Goal: Task Accomplishment & Management: Manage account settings

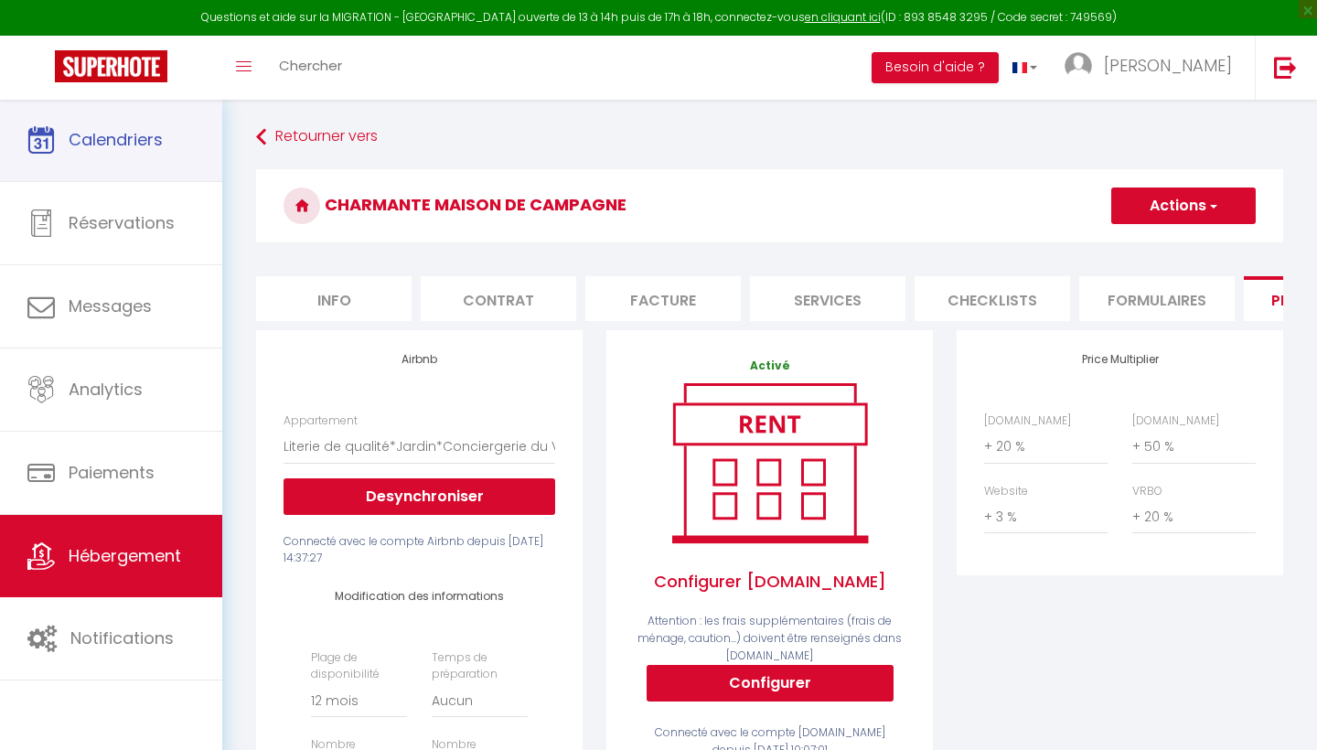
click at [117, 141] on span "Calendriers" at bounding box center [116, 139] width 94 height 23
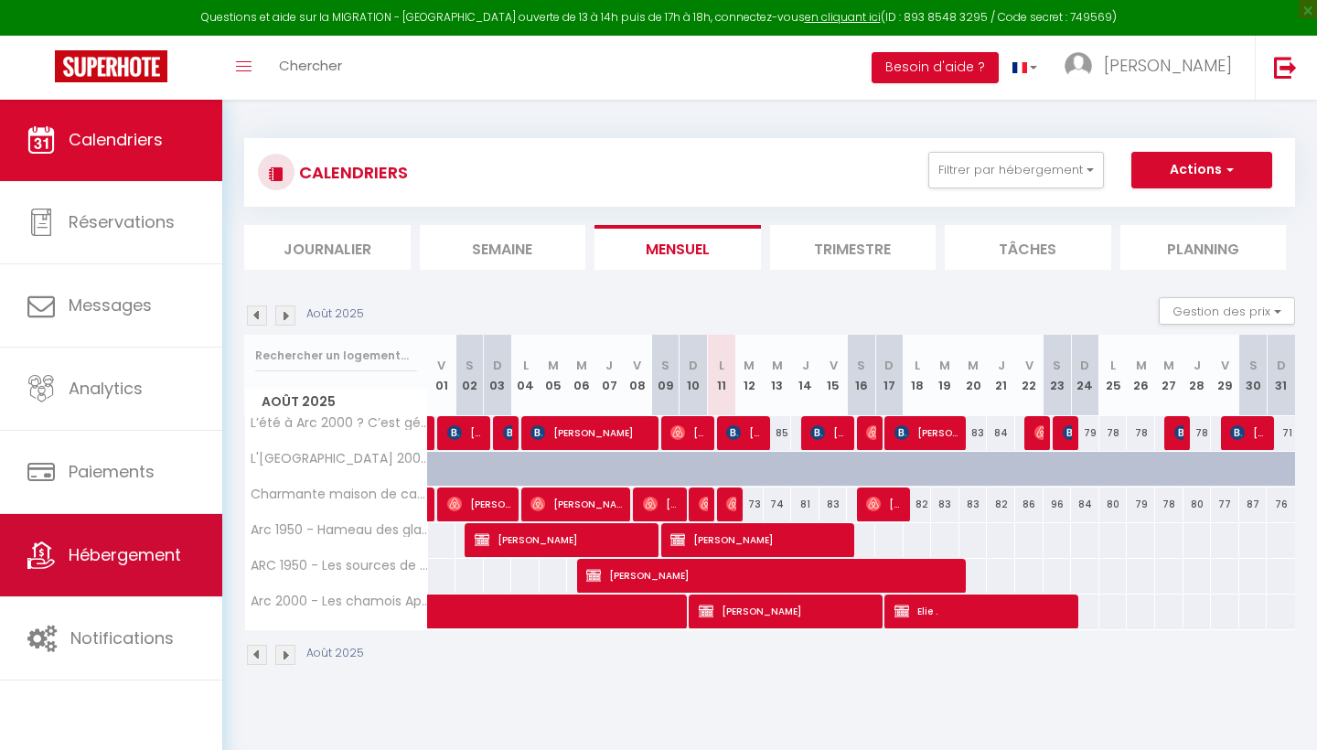
click at [109, 537] on link "Hébergement" at bounding box center [111, 555] width 222 height 82
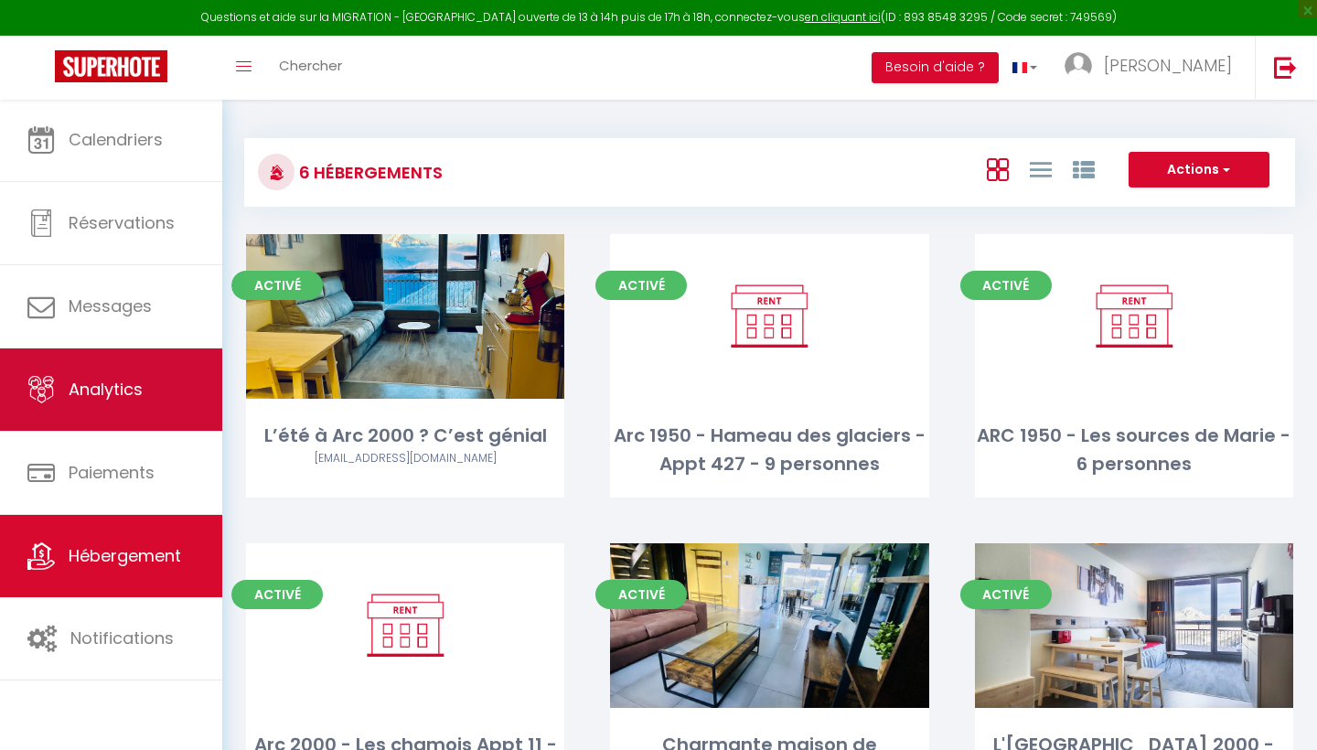
click at [96, 407] on link "Analytics" at bounding box center [111, 389] width 222 height 82
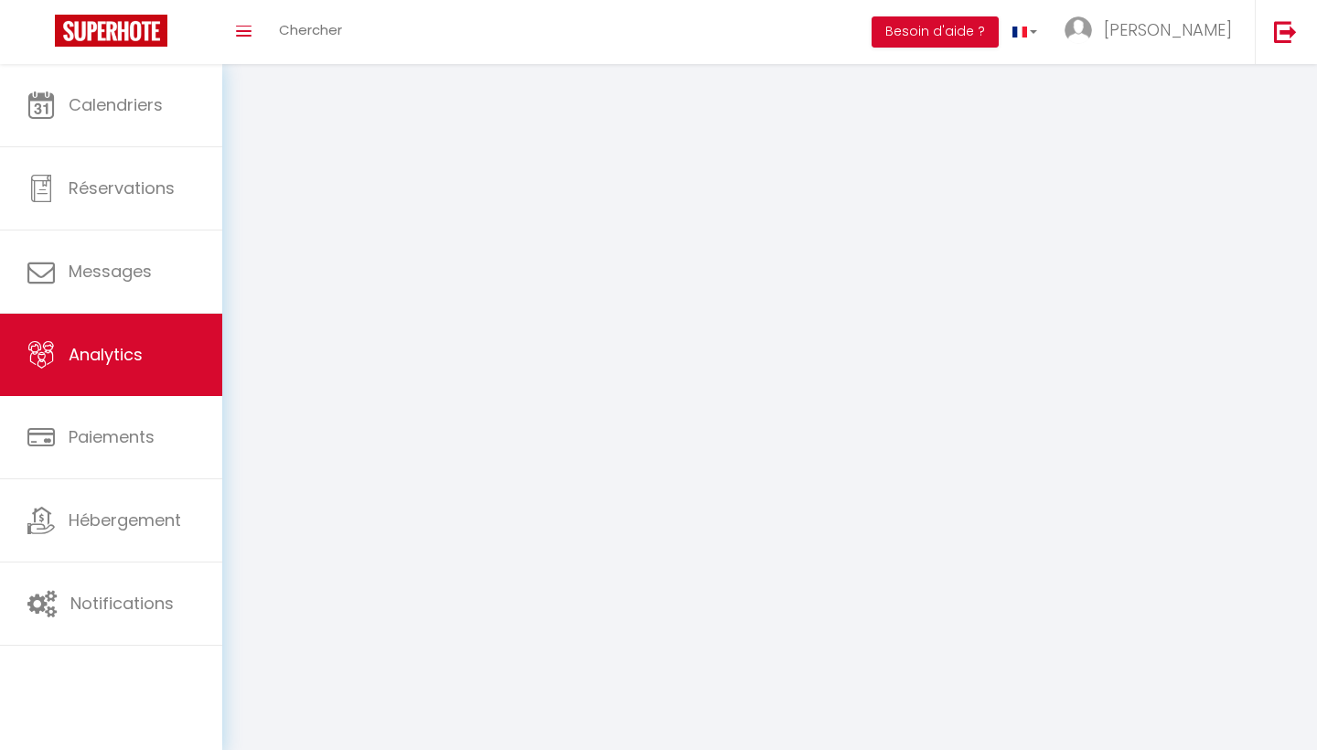
select select "2025"
select select "8"
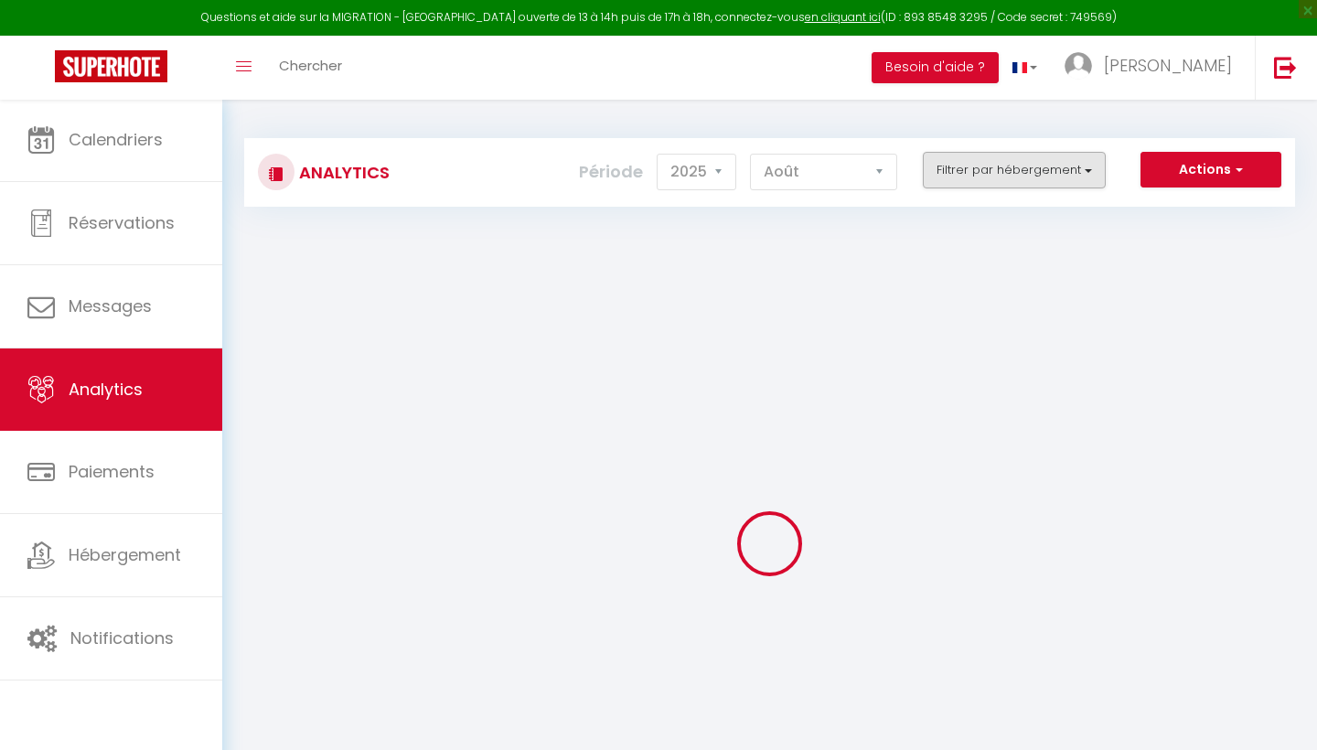
click at [1021, 170] on button "Filtrer par hébergement" at bounding box center [1014, 170] width 183 height 37
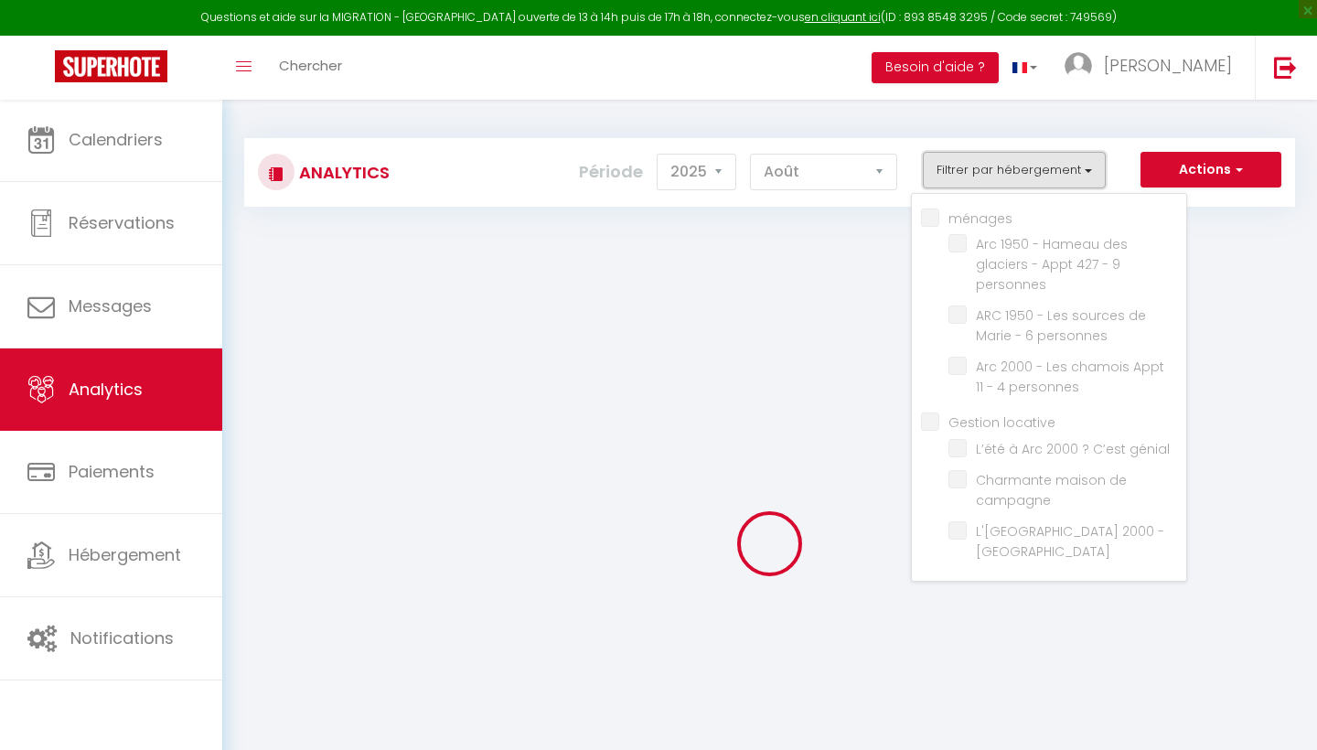
checkbox input "false"
checkbox personnes "false"
checkbox locative "false"
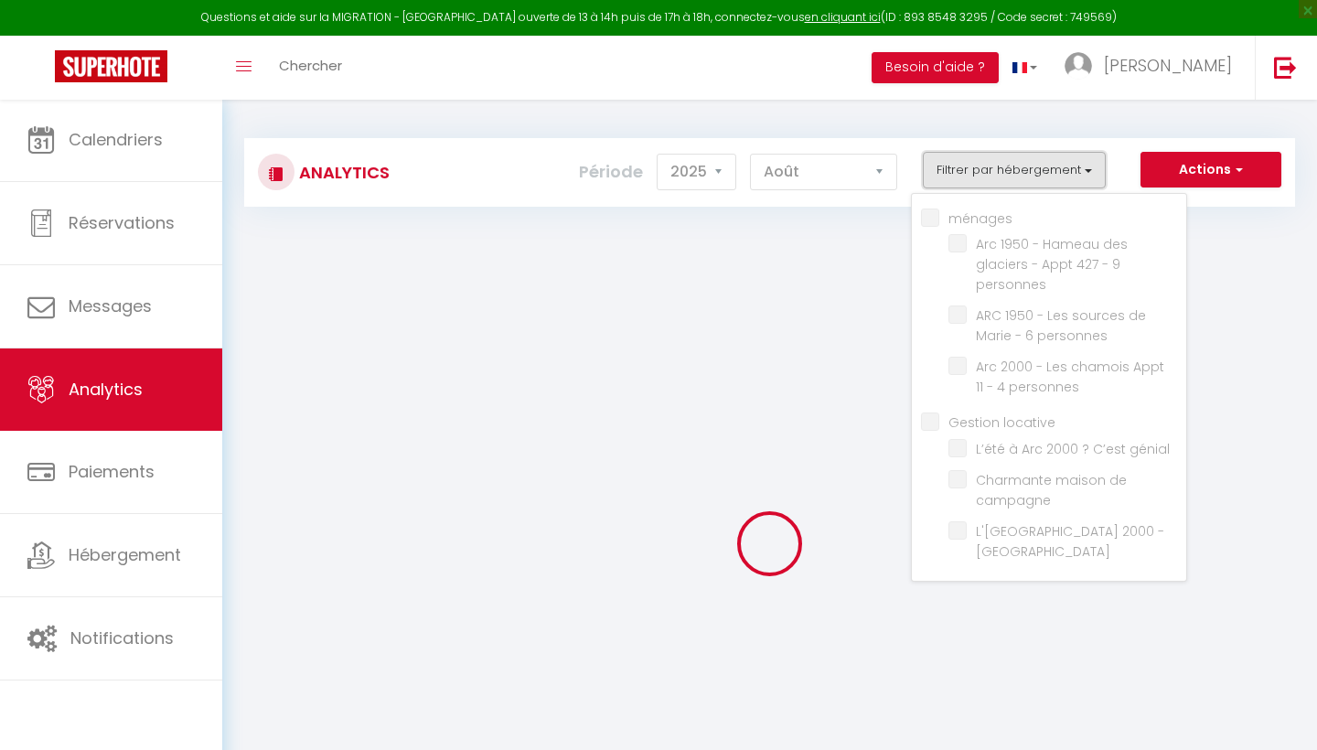
checkbox génial "false"
checkbox campagne "false"
checkbox confort "false"
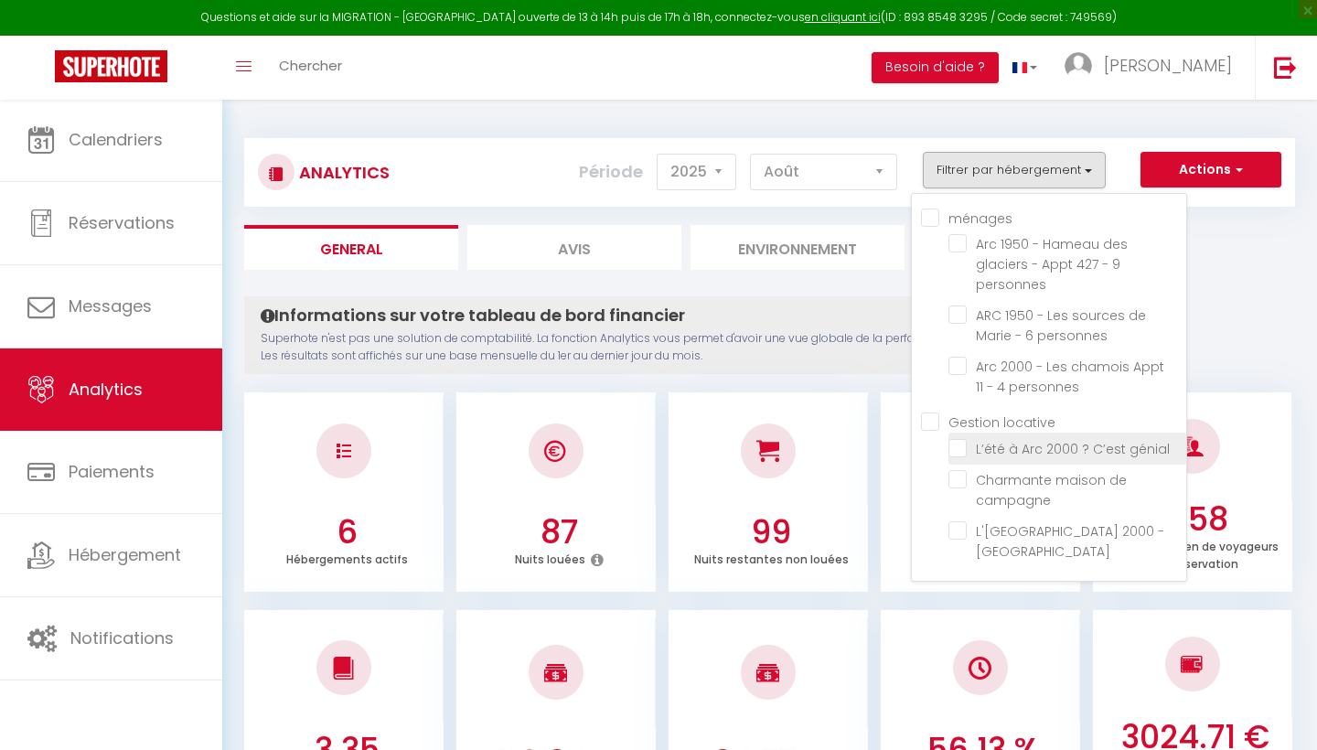
click at [967, 450] on génial "checkbox" at bounding box center [1067, 447] width 238 height 18
checkbox génial "true"
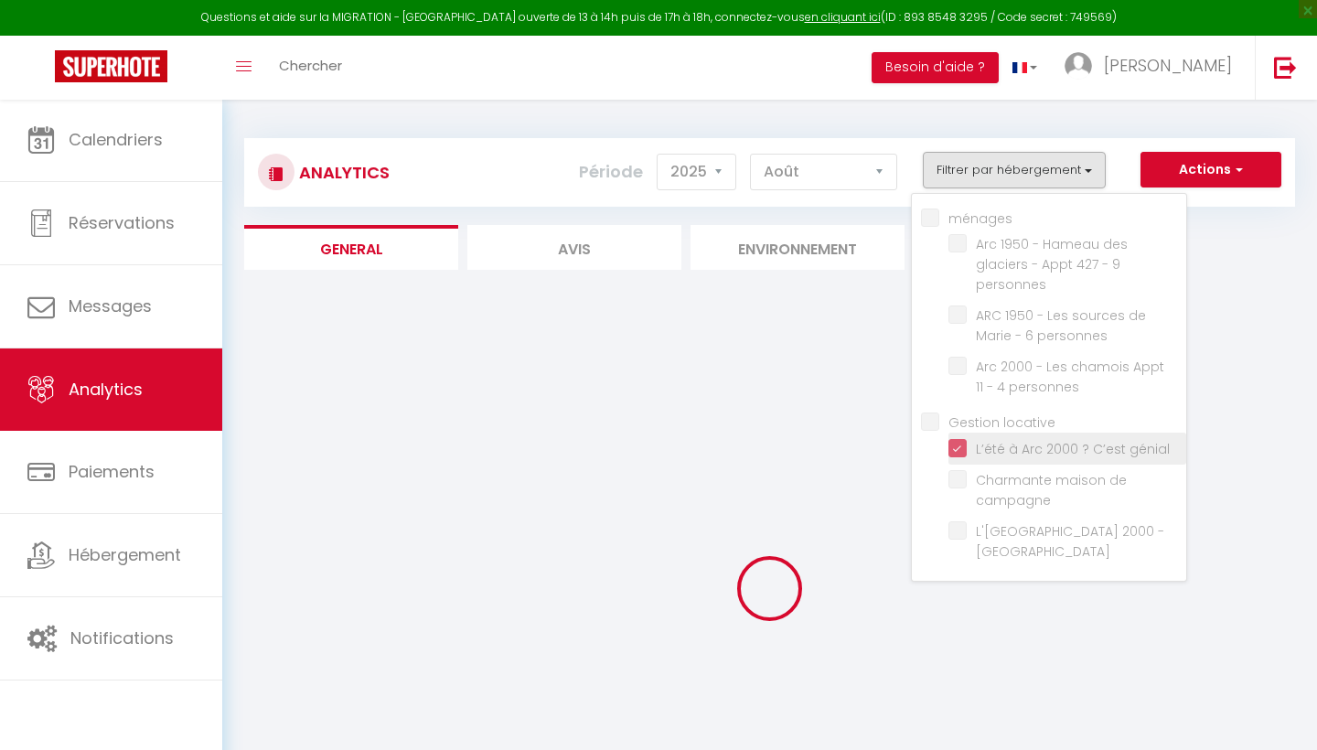
checkbox personnes "false"
checkbox campagne "false"
checkbox confort "false"
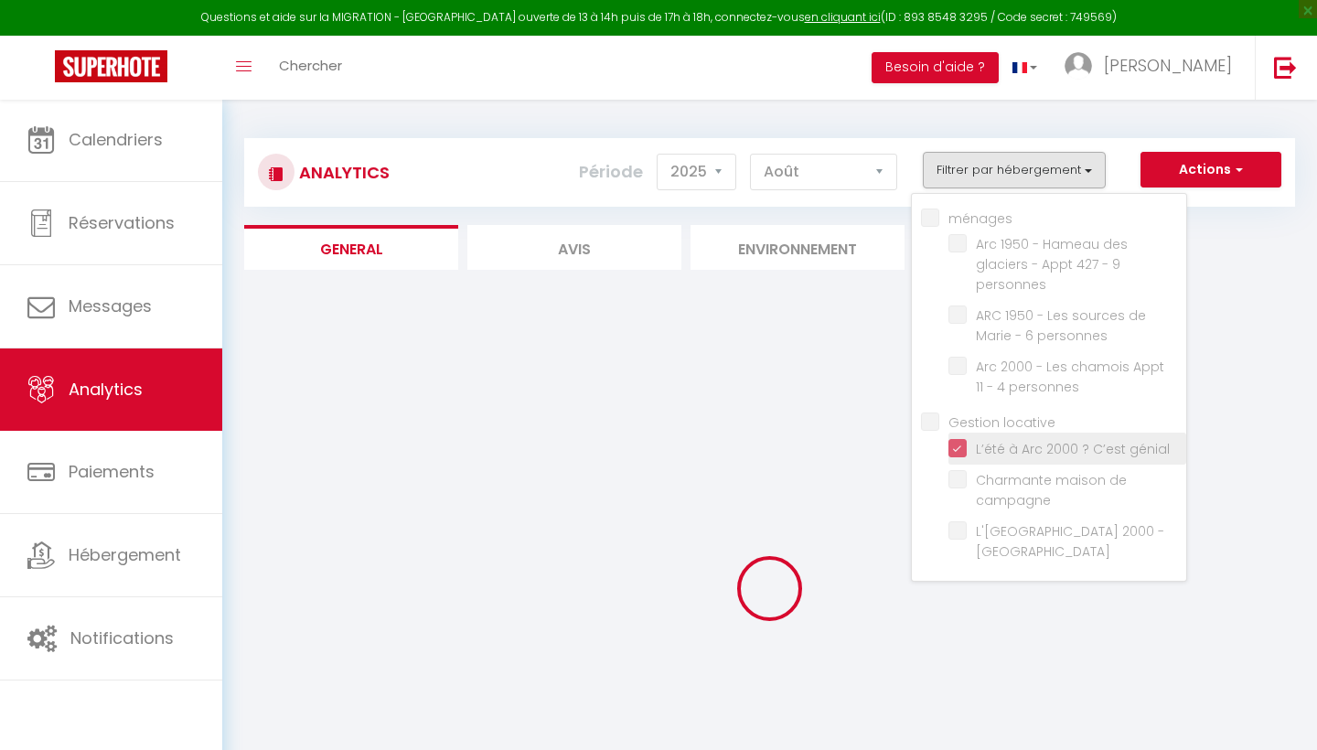
checkbox personnes "false"
checkbox campagne "false"
checkbox confort "false"
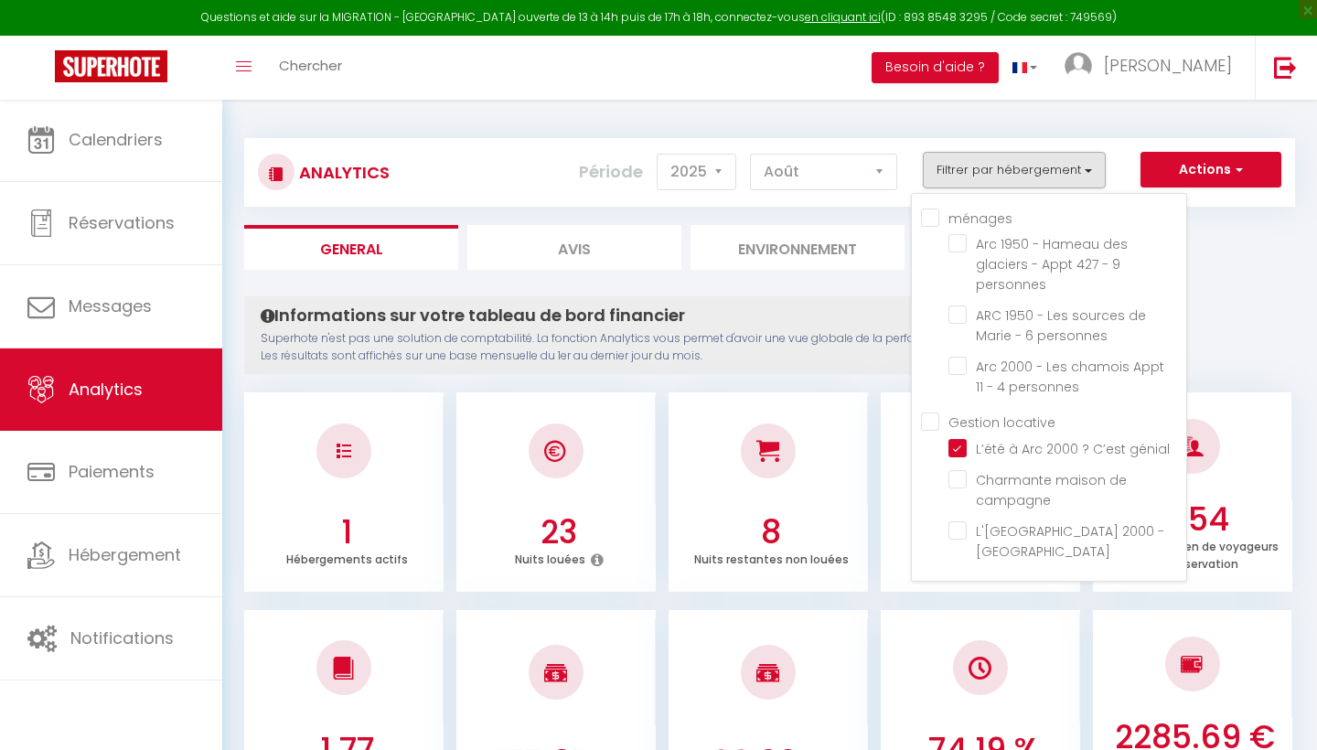
click at [1247, 238] on ul "General Avis Environnement Marché" at bounding box center [769, 247] width 1051 height 45
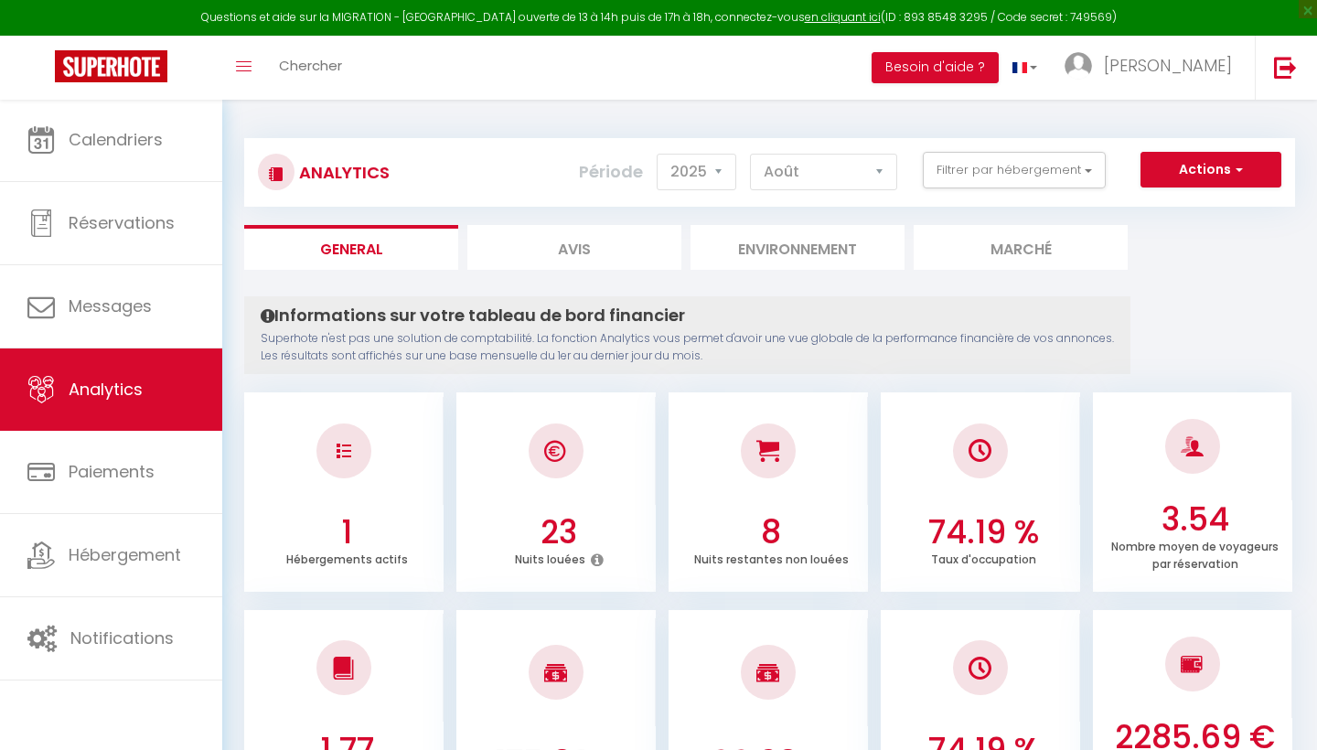
scroll to position [-12, 0]
click at [1245, 177] on button "Actions" at bounding box center [1211, 170] width 141 height 37
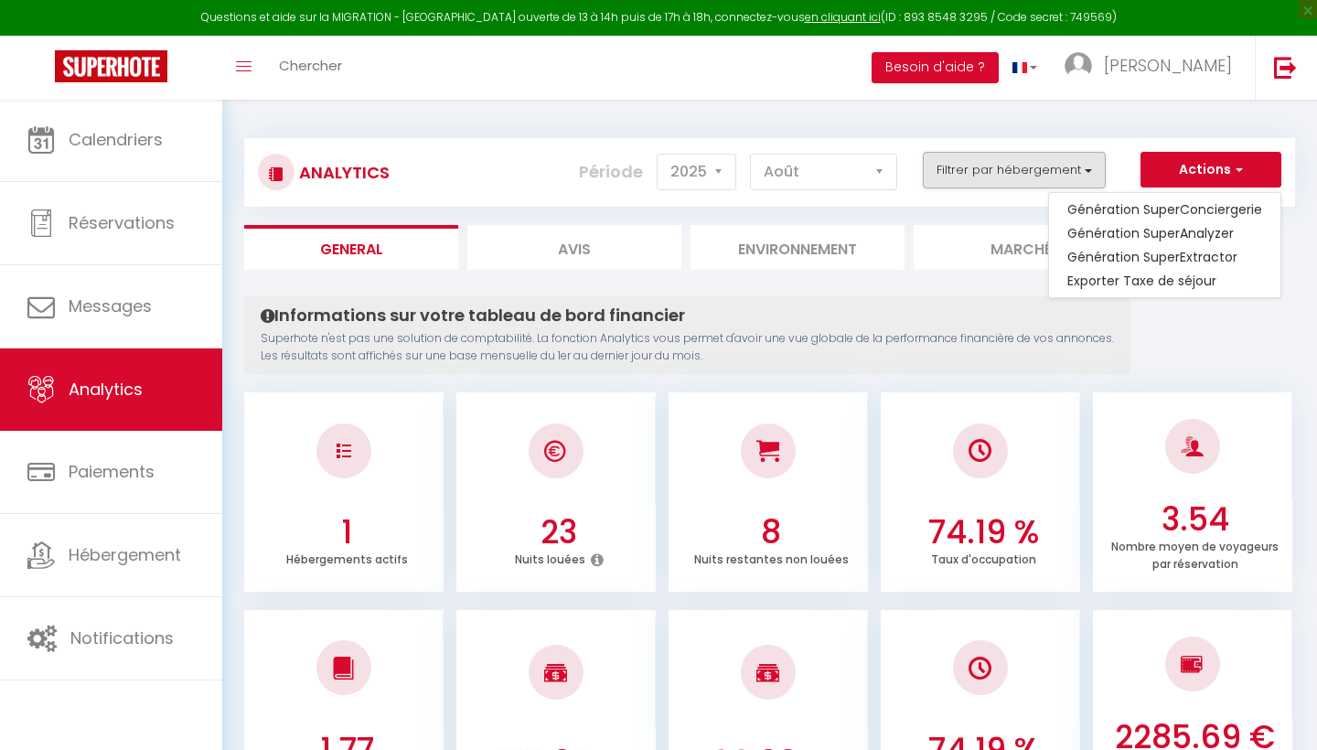
click at [942, 181] on button "Filtrer par hébergement" at bounding box center [1014, 170] width 183 height 37
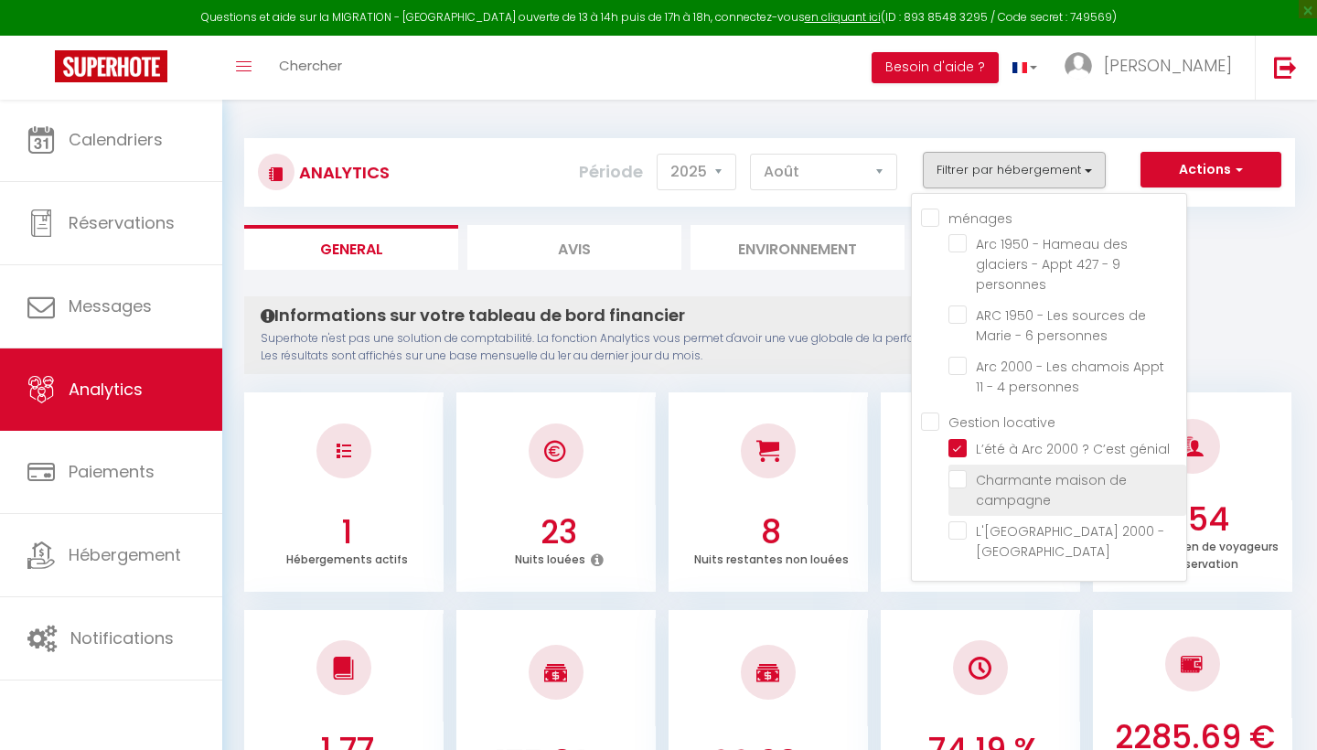
click at [963, 488] on campagne "checkbox" at bounding box center [1067, 479] width 238 height 18
checkbox campagne "true"
checkbox personnes "false"
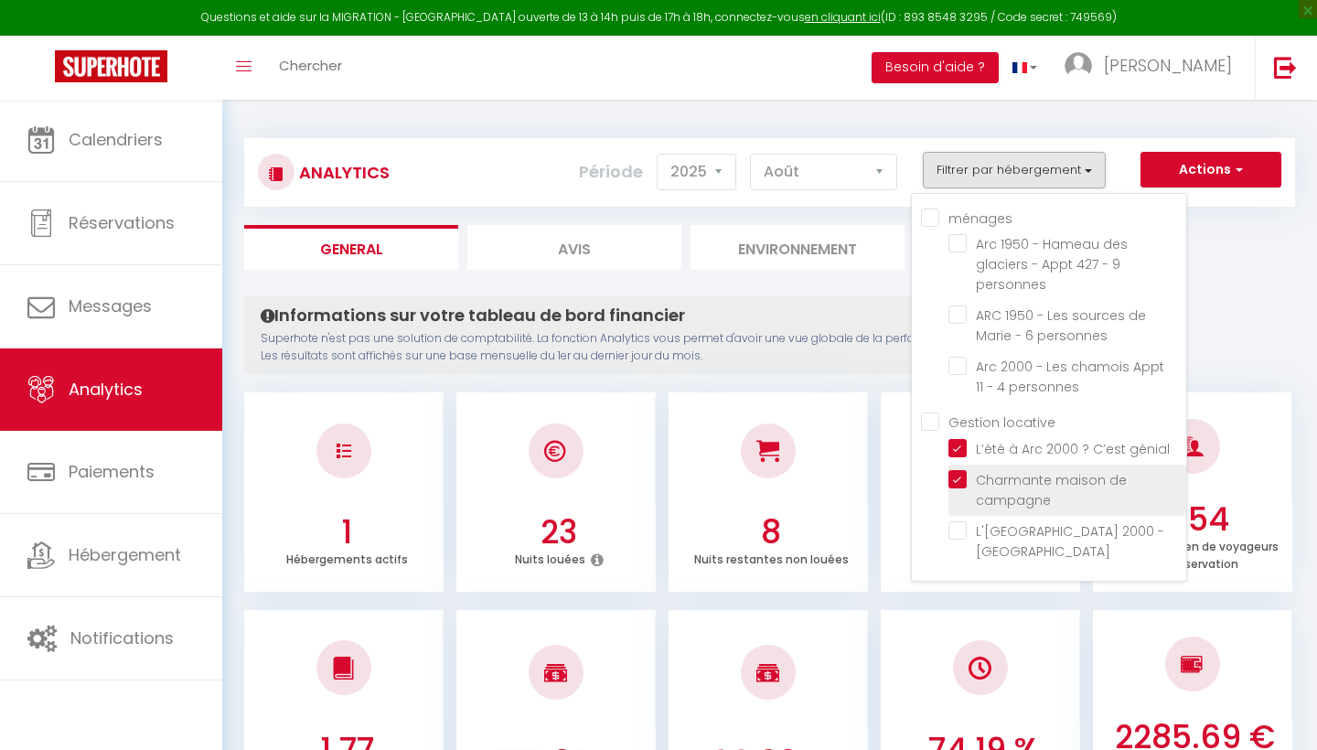
checkbox confort "false"
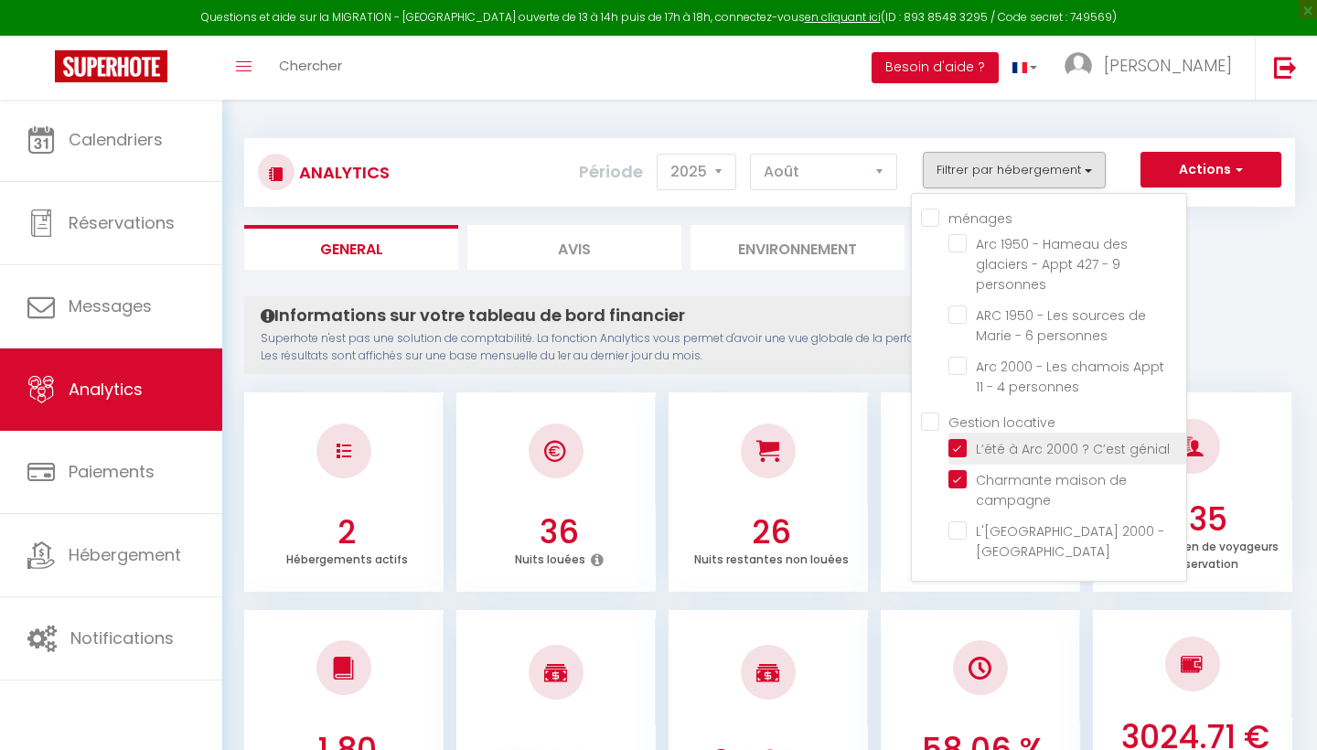
checkbox personnes "false"
checkbox confort "false"
click at [963, 448] on li "L’été à Arc 2000 ? C’est génial" at bounding box center [1067, 449] width 238 height 32
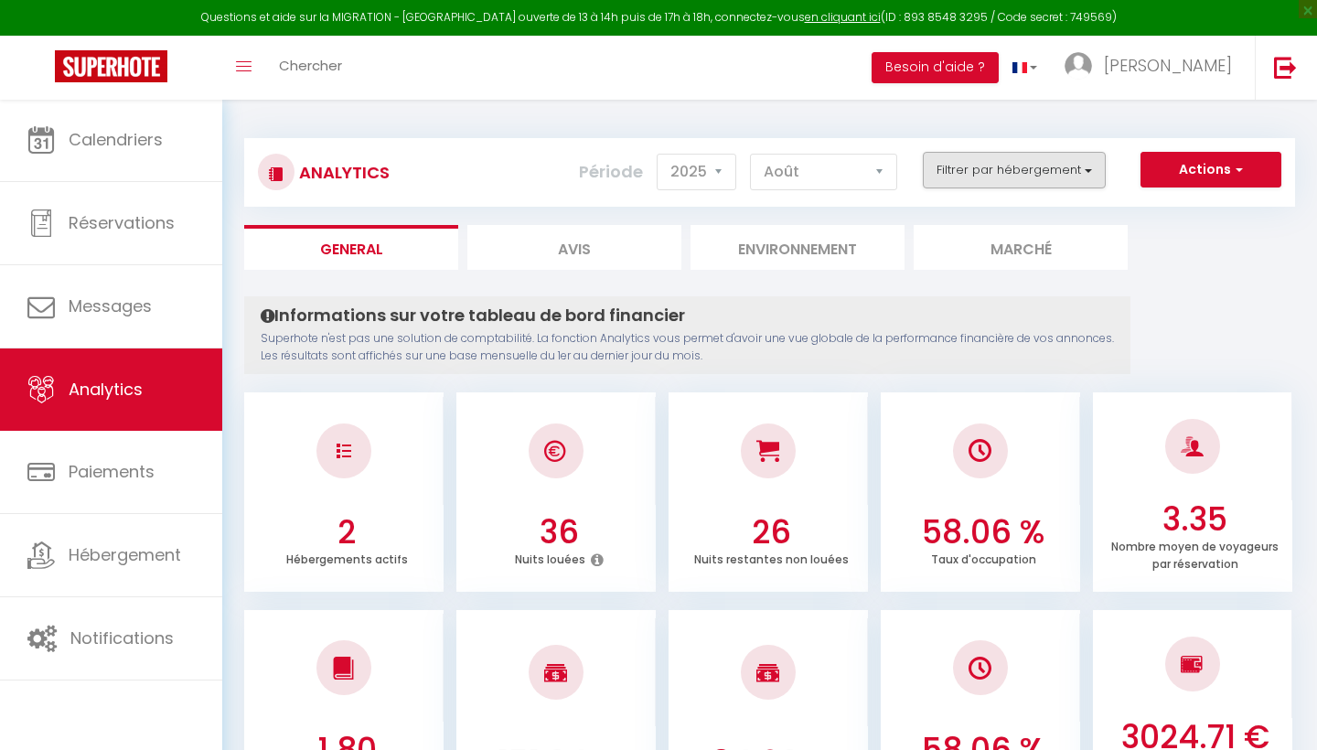
click at [1041, 188] on button "Filtrer par hébergement" at bounding box center [1014, 170] width 183 height 37
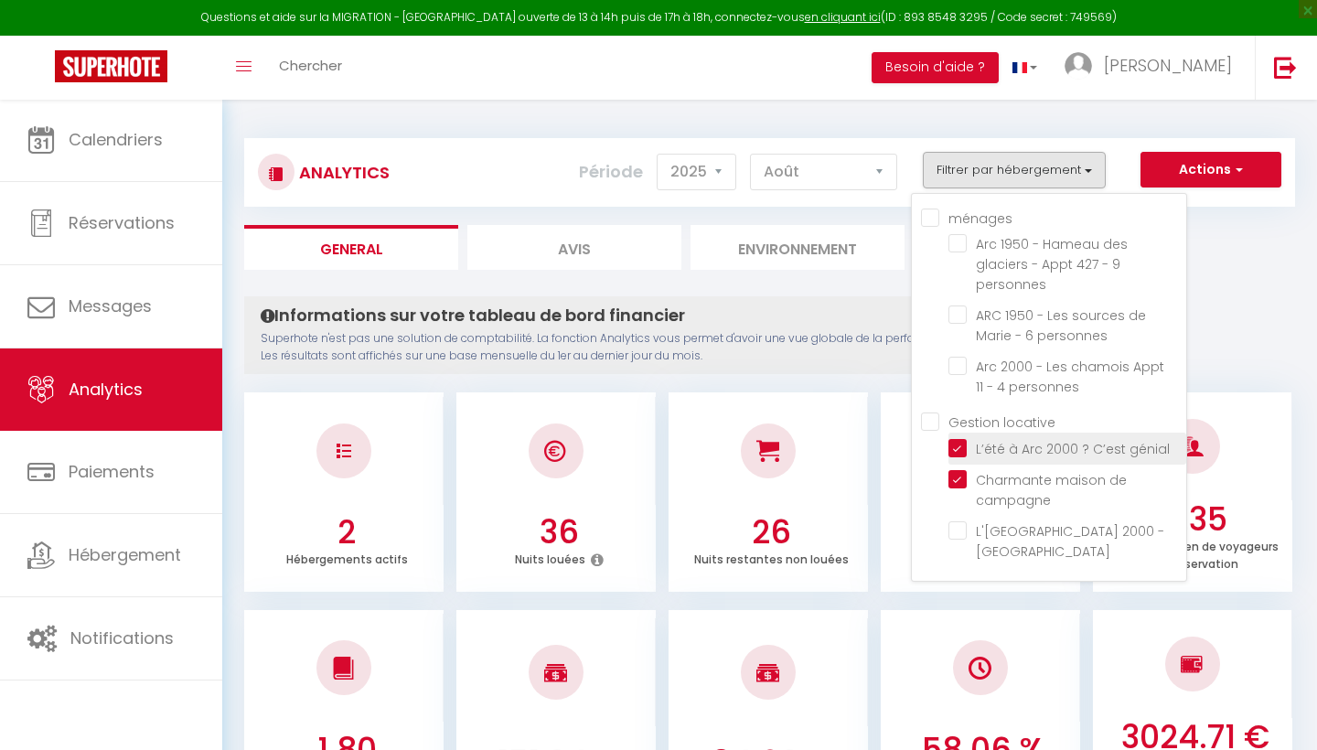
click at [962, 455] on génial "checkbox" at bounding box center [1067, 447] width 238 height 18
checkbox génial "false"
checkbox personnes "false"
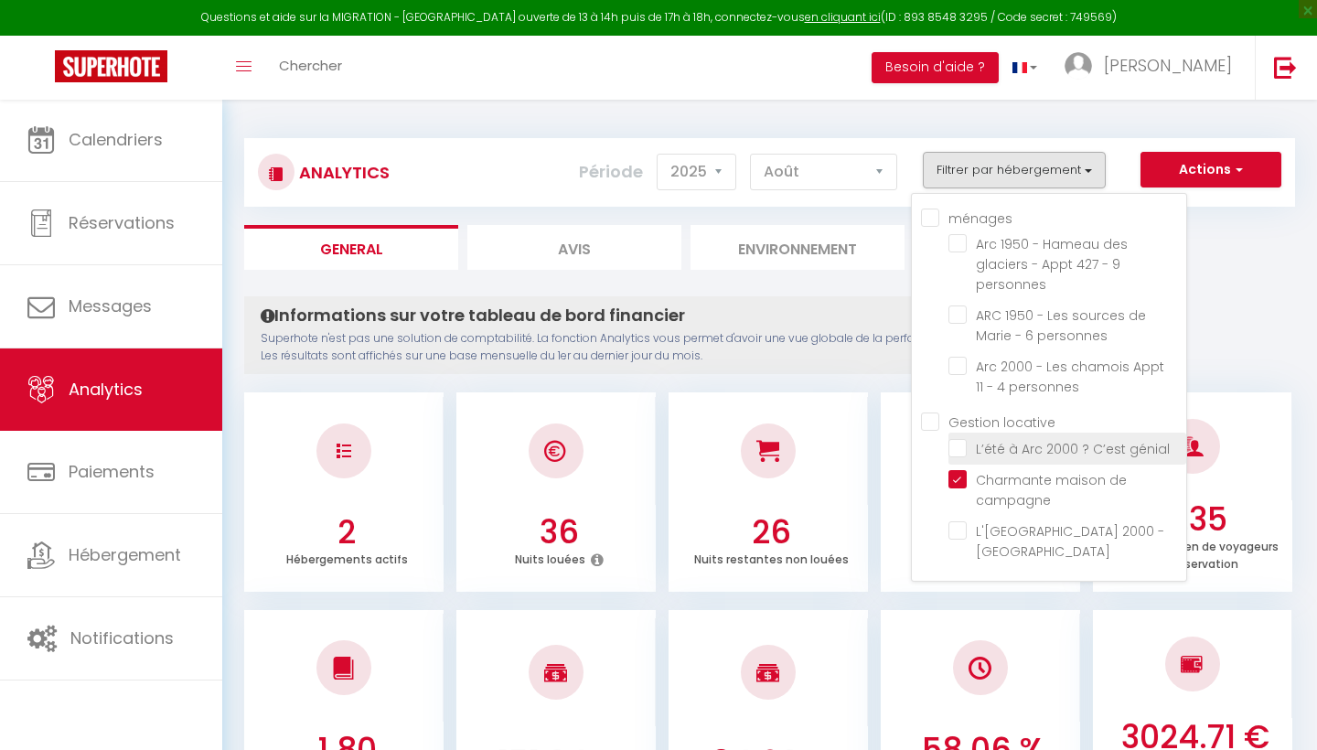
checkbox confort "false"
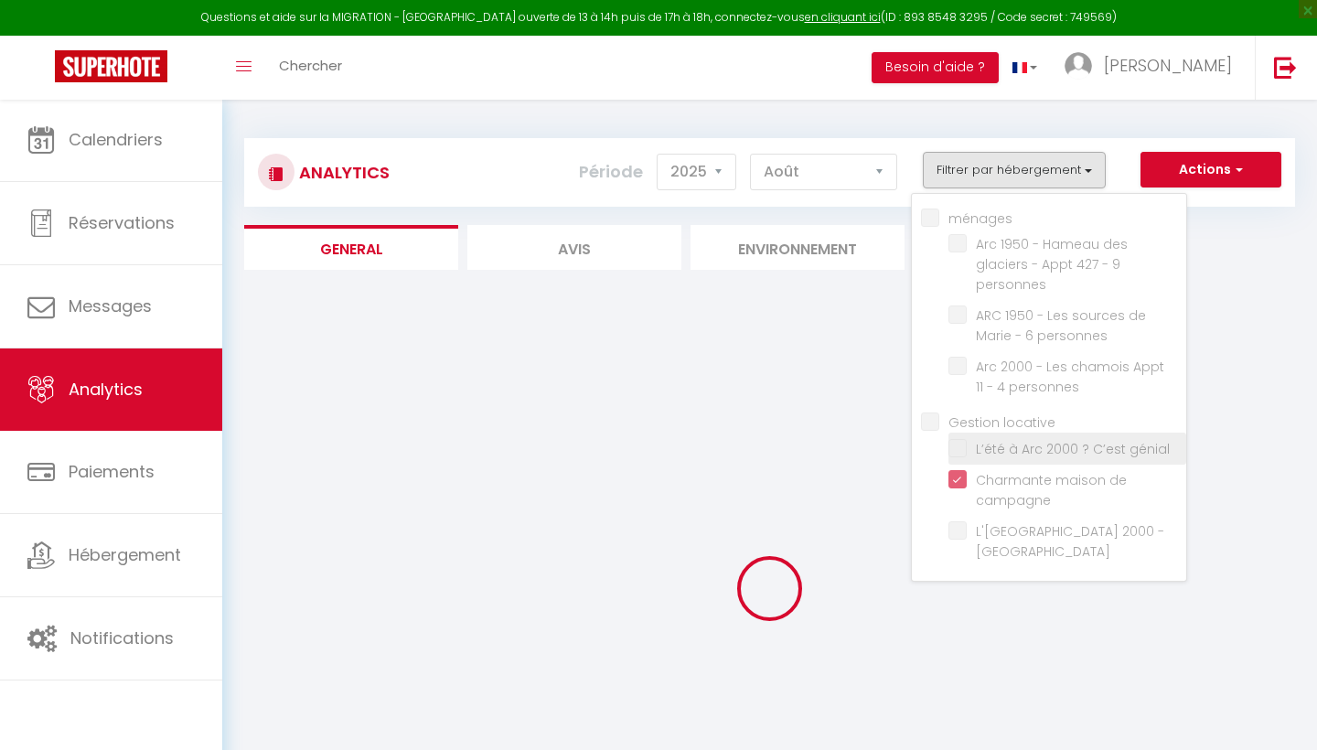
checkbox personnes "false"
checkbox confort "false"
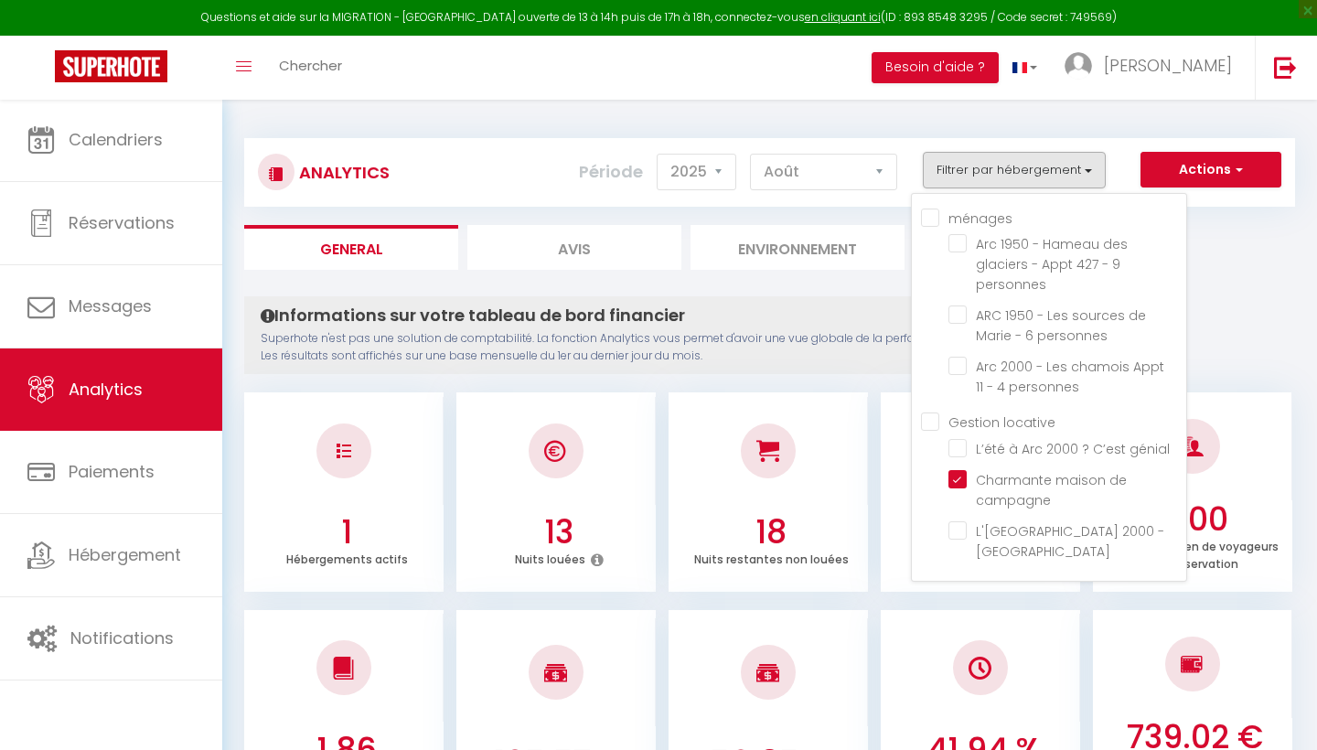
click at [1246, 261] on ul "General Avis Environnement Marché" at bounding box center [769, 247] width 1051 height 45
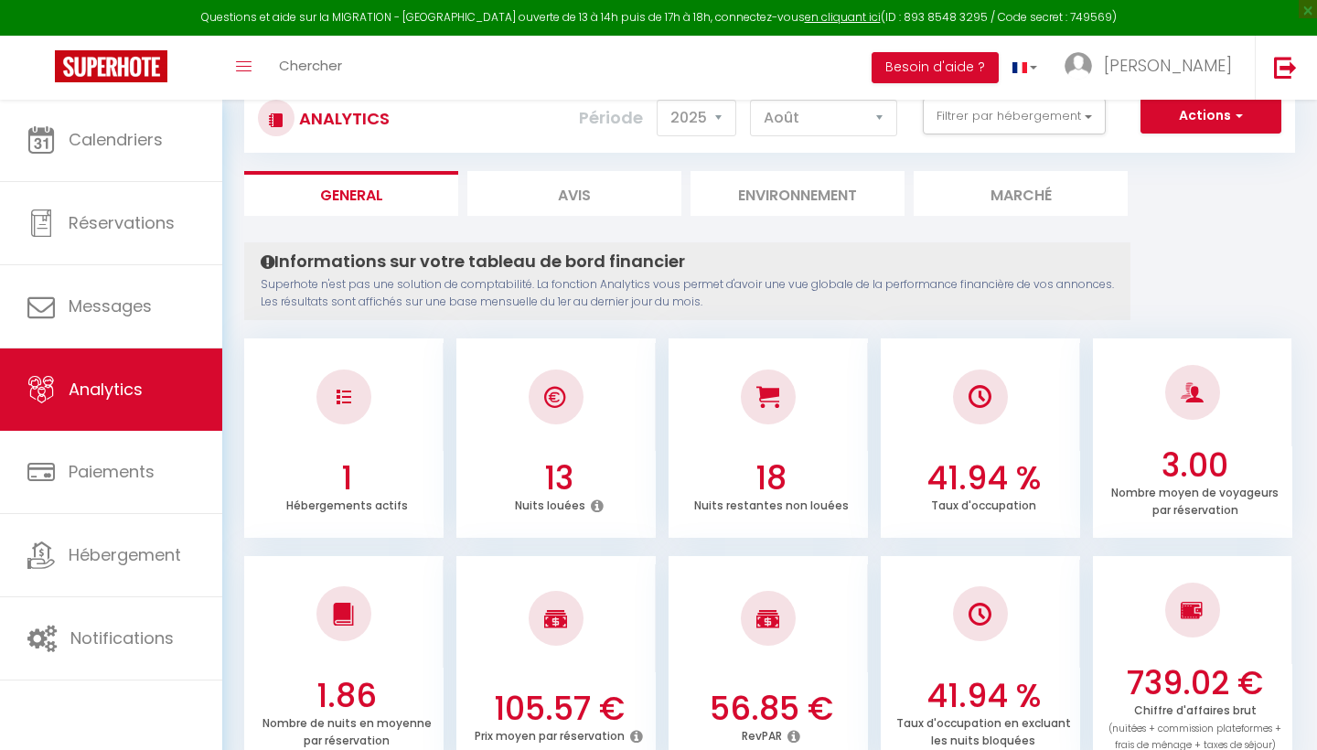
scroll to position [59, 0]
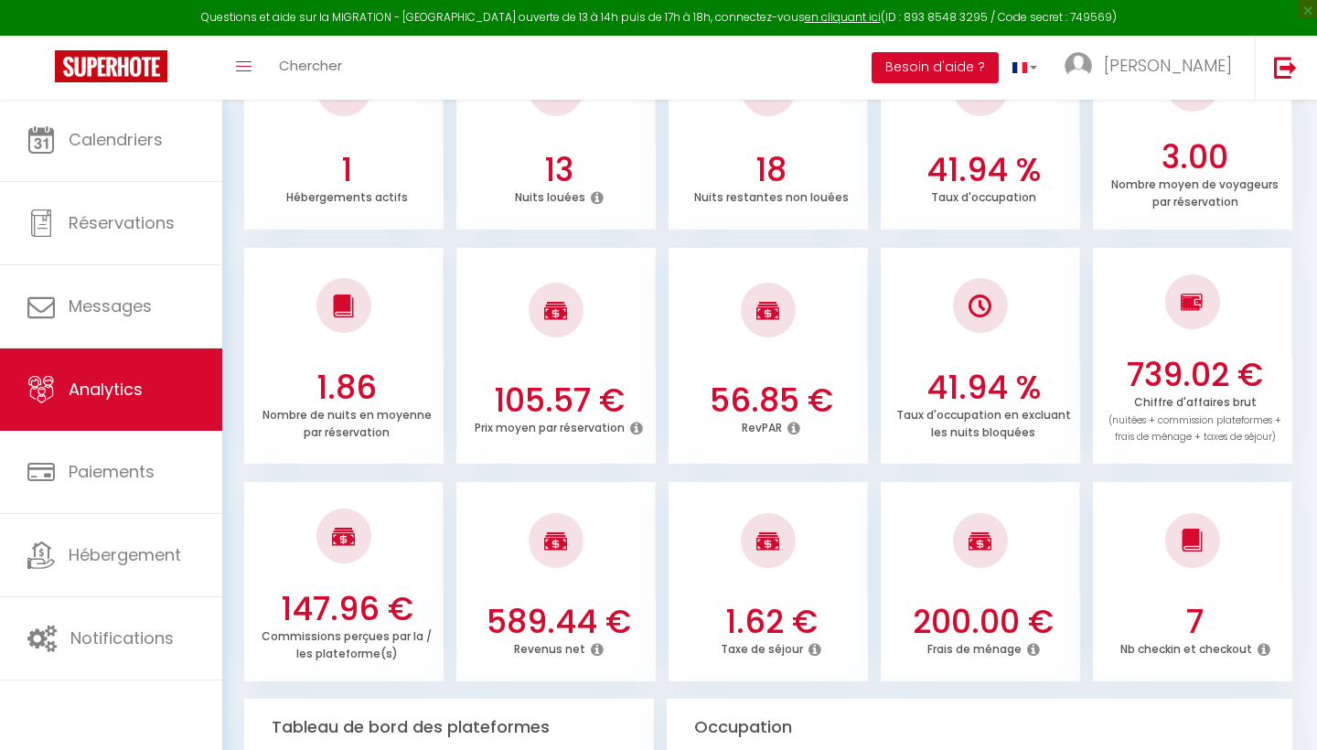
scroll to position [377, 0]
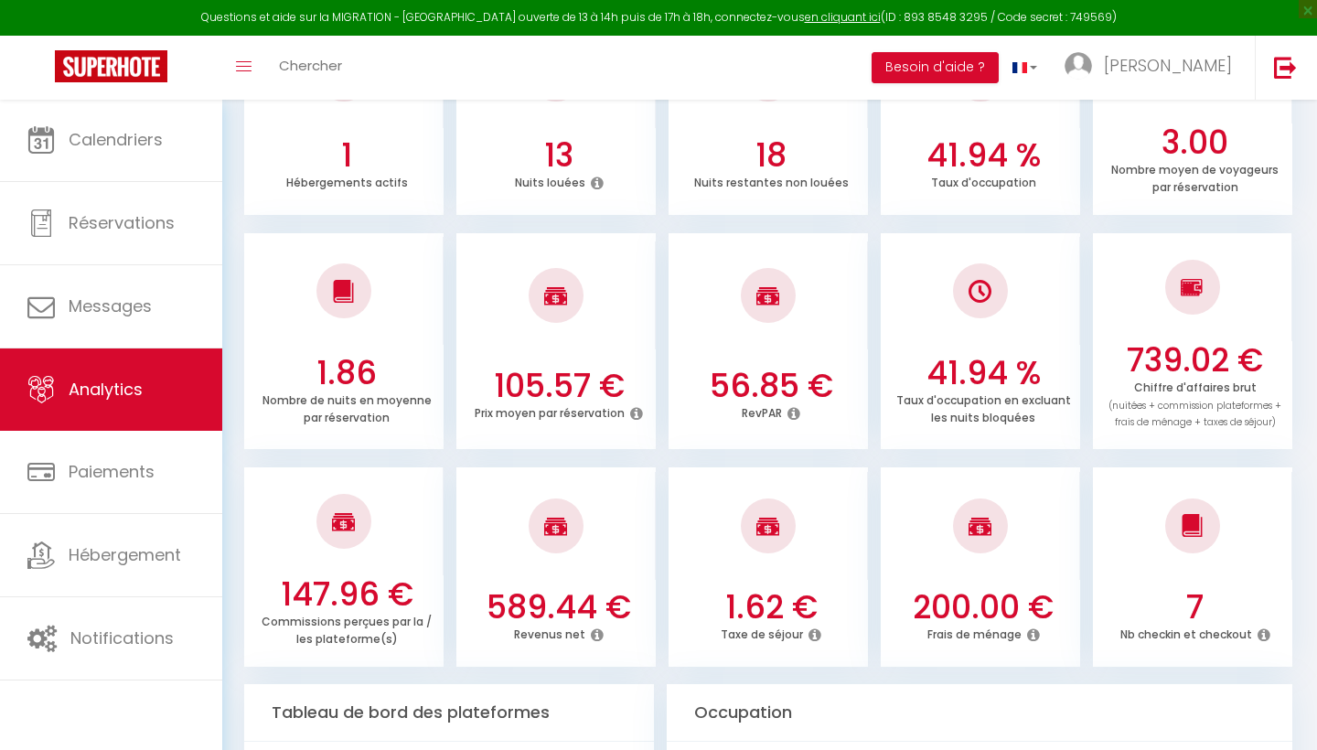
click at [617, 1] on div "Questions et aide sur la MIGRATION - [GEOGRAPHIC_DATA] ouverte de 13 à 14h puis…" at bounding box center [658, 18] width 1317 height 36
click at [536, 3] on div "Questions et aide sur la MIGRATION - [GEOGRAPHIC_DATA] ouverte de 13 à 14h puis…" at bounding box center [658, 18] width 1317 height 36
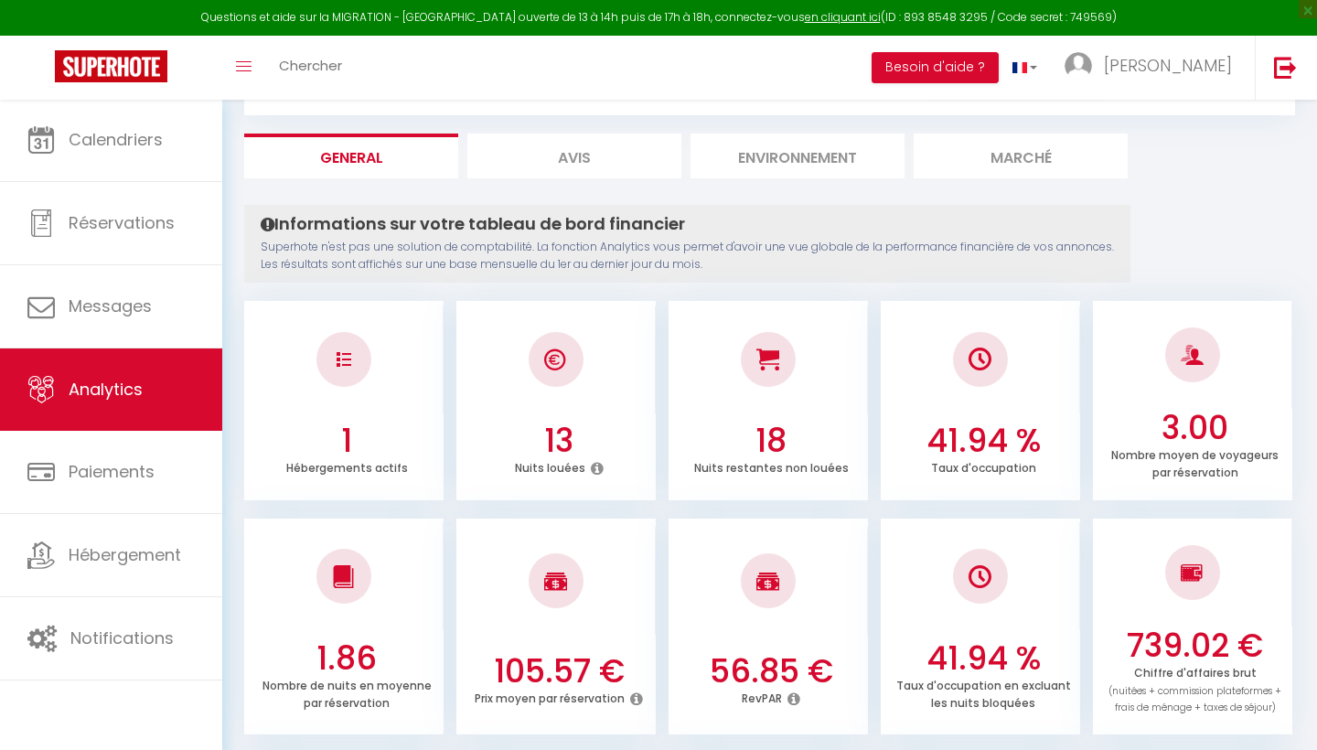
scroll to position [91, 0]
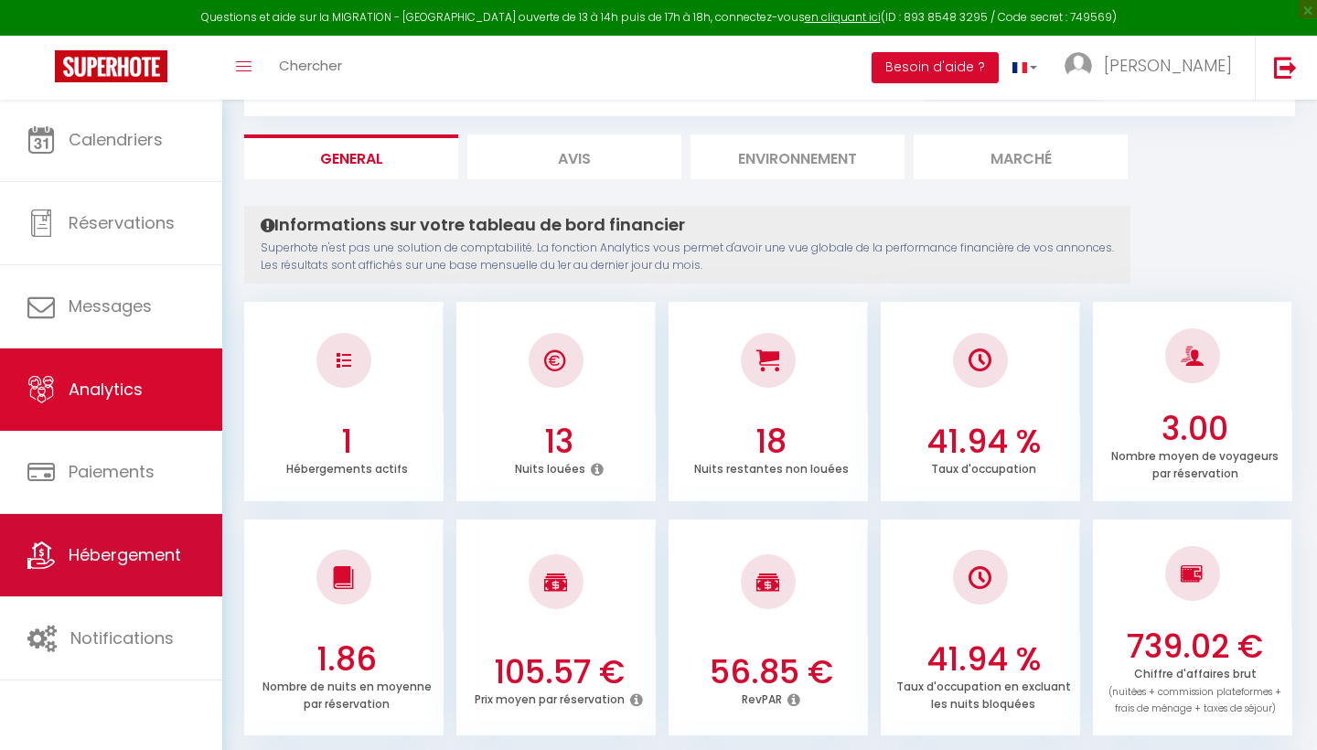
click at [88, 522] on link "Hébergement" at bounding box center [111, 555] width 222 height 82
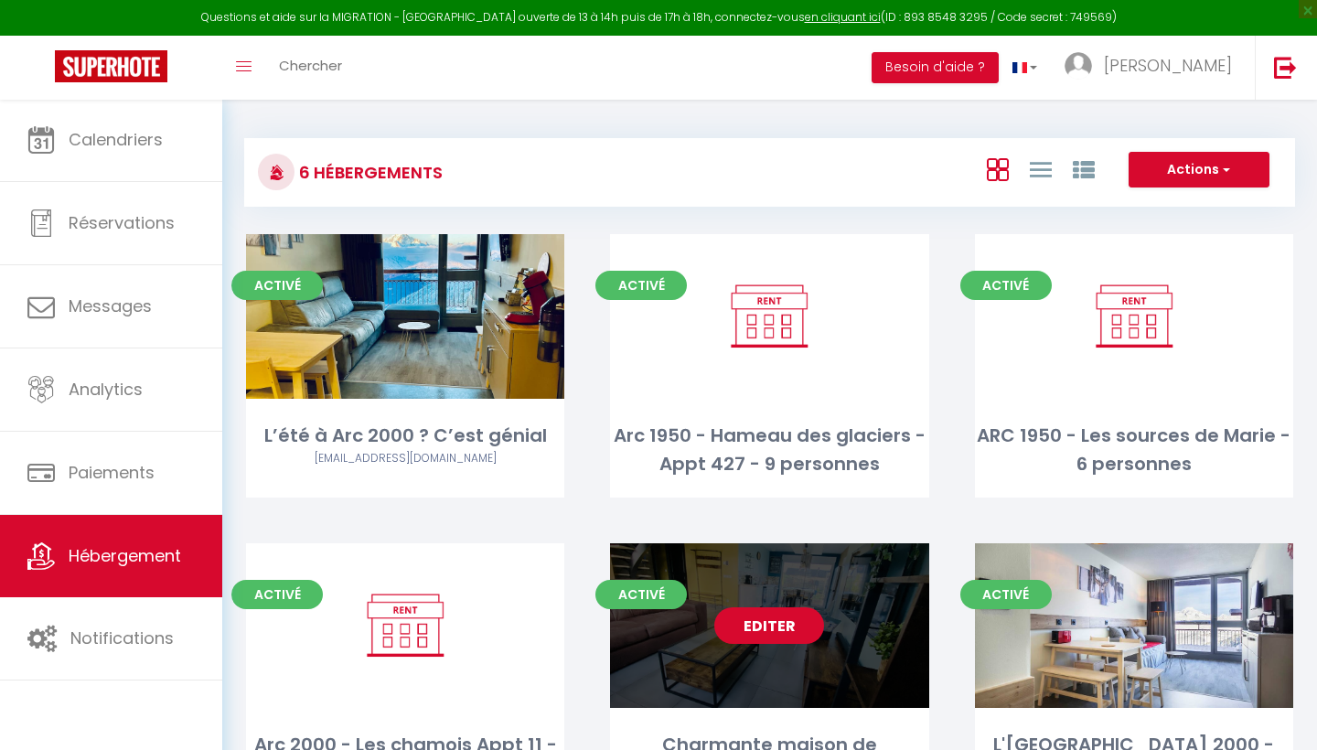
click at [752, 623] on link "Editer" at bounding box center [769, 625] width 110 height 37
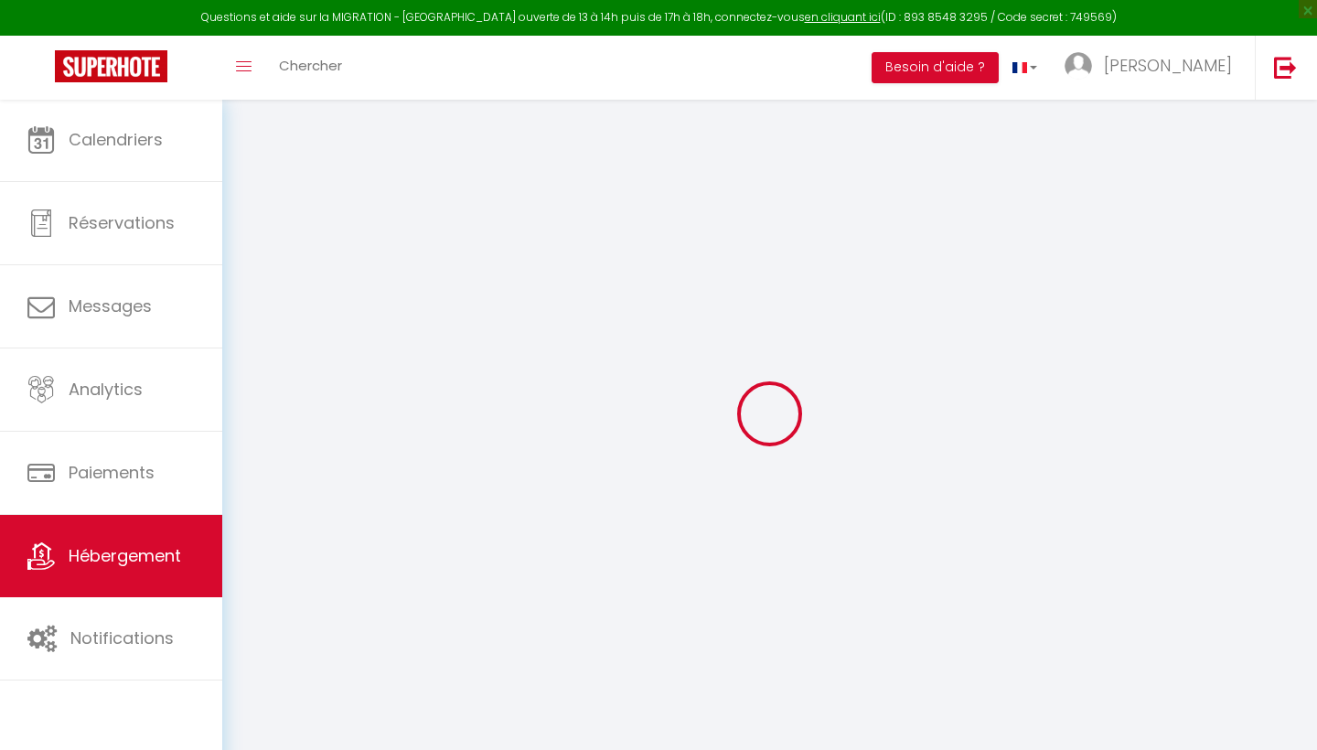
select select "+ 20 %"
select select "+ 50 %"
select select "+ 3 %"
select select "+ 20 %"
checkbox input "false"
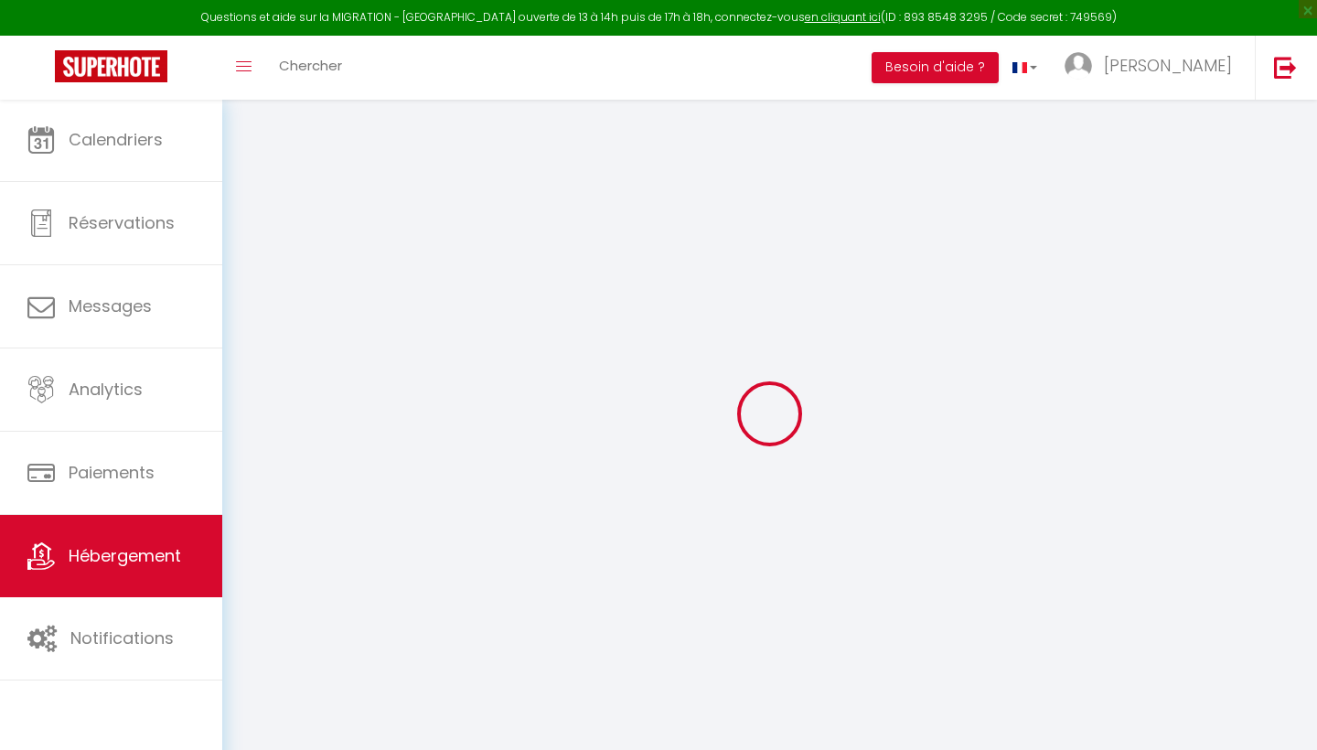
checkbox input "false"
select select "8181-1417537381681465215"
select select "365"
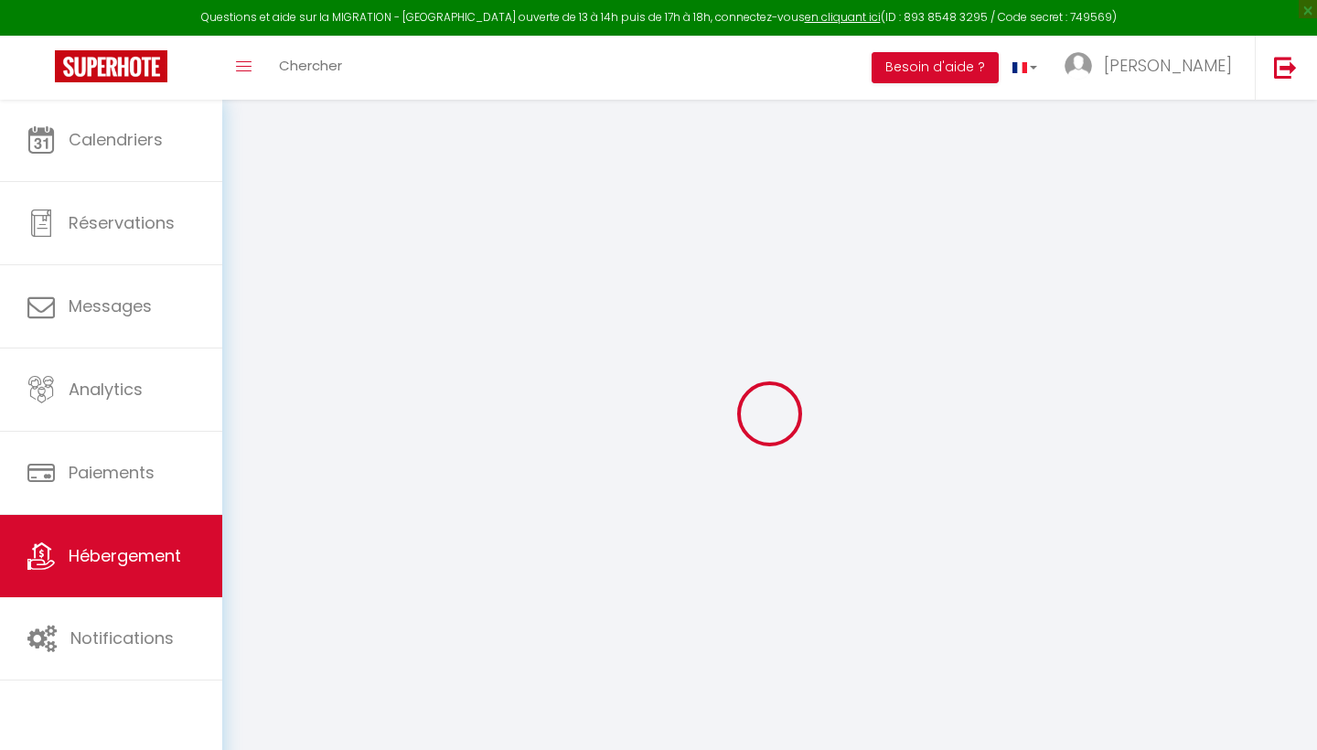
select select "EUR"
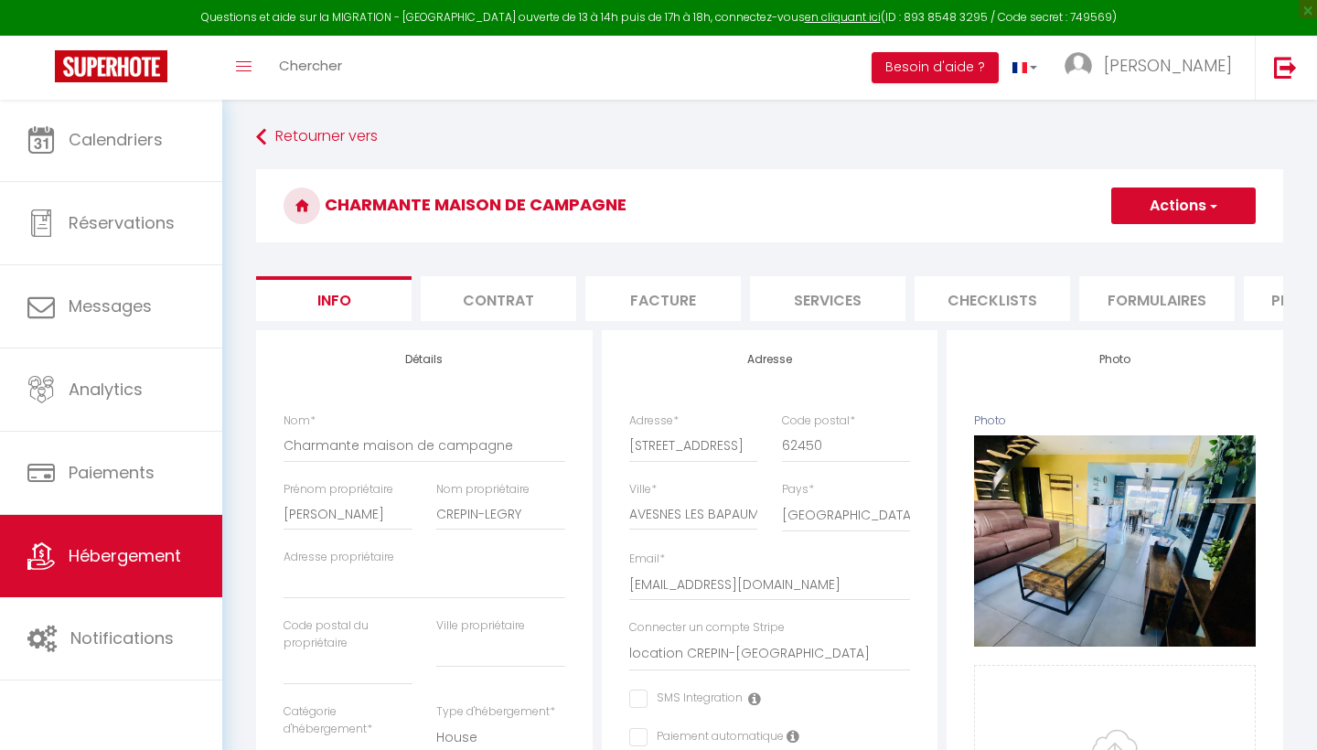
click at [1270, 301] on li "Plateformes" at bounding box center [1321, 298] width 155 height 45
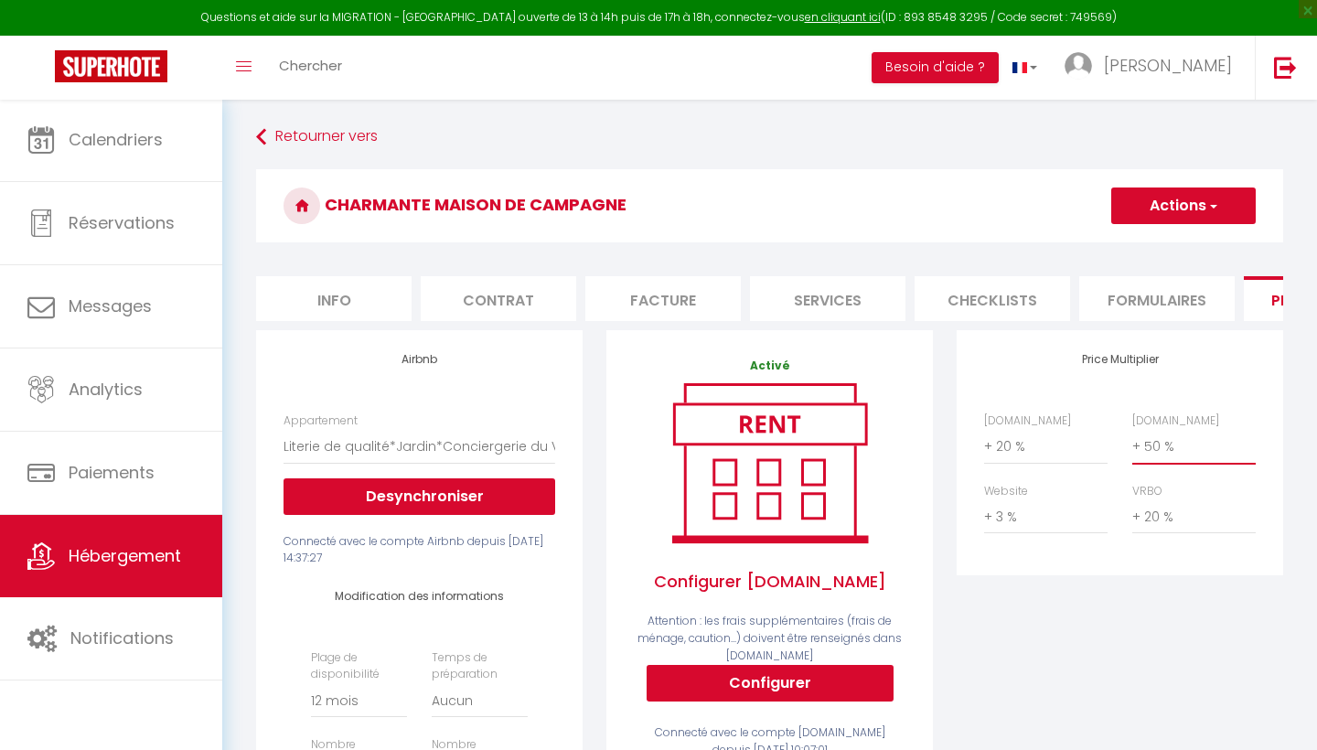
select select "+ 45 %"
click at [1184, 202] on button "Actions" at bounding box center [1183, 206] width 145 height 37
click at [1163, 248] on link "Enregistrer" at bounding box center [1182, 246] width 145 height 24
